Goal: Task Accomplishment & Management: Use online tool/utility

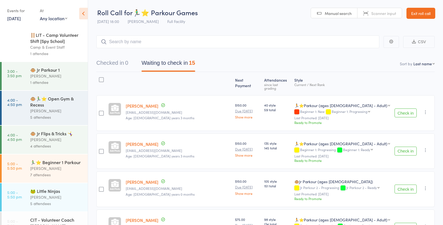
click at [421, 17] on link "Exit roll call" at bounding box center [420, 13] width 29 height 11
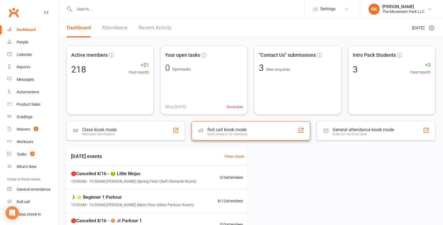
click at [271, 133] on div "Roll call kiosk mode Staff check-in for members" at bounding box center [250, 130] width 118 height 19
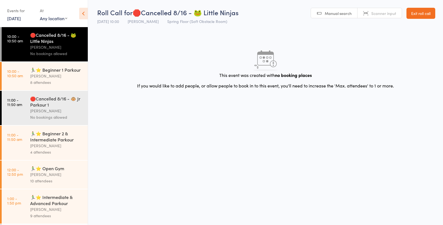
click at [51, 81] on div "8 attendees" at bounding box center [56, 82] width 53 height 6
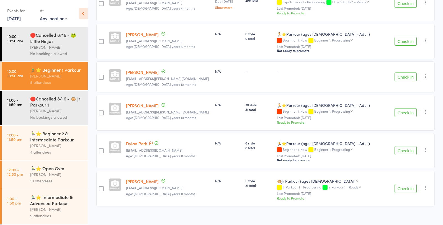
scroll to position [184, 0]
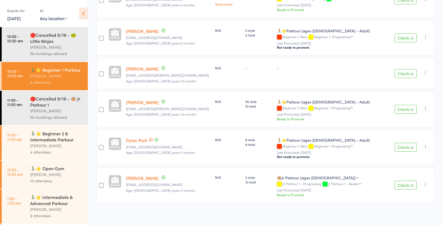
click at [55, 144] on div "[PERSON_NAME]" at bounding box center [56, 145] width 53 height 6
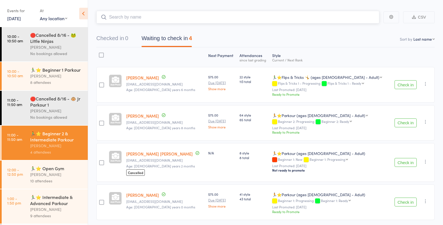
scroll to position [24, 0]
click at [54, 70] on div "🏃‍♂️⭐ Beginner 1 Parkour" at bounding box center [56, 70] width 53 height 6
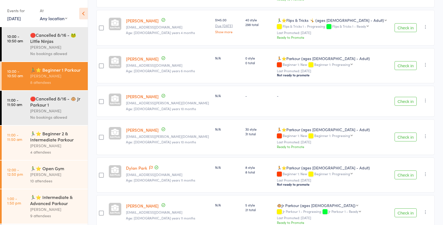
scroll to position [184, 0]
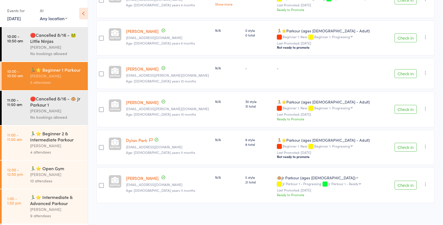
click at [58, 179] on div "10 attendees" at bounding box center [56, 181] width 53 height 6
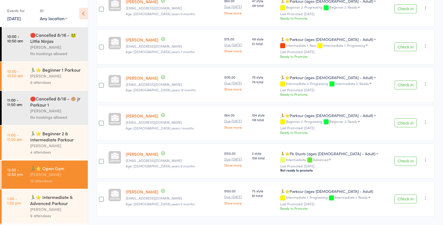
scroll to position [267, 0]
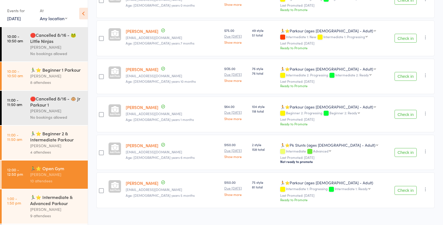
click at [68, 212] on div "[PERSON_NAME]" at bounding box center [56, 209] width 53 height 6
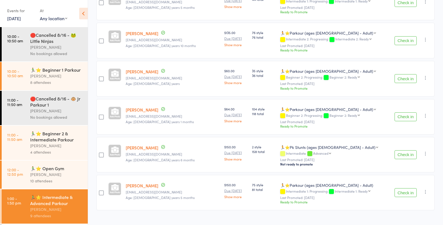
scroll to position [227, 0]
